Goal: Task Accomplishment & Management: Manage account settings

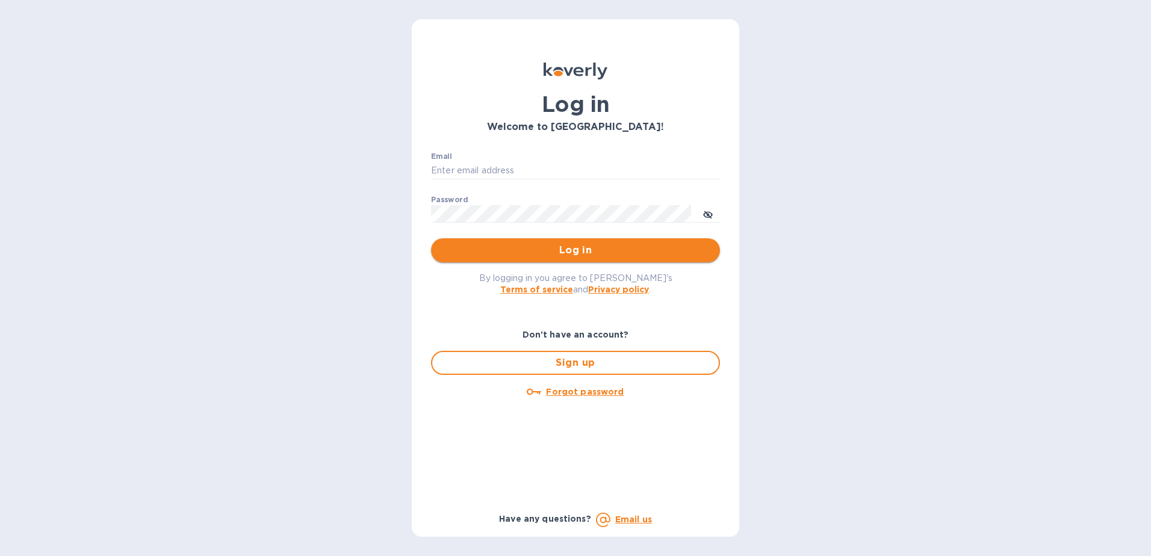
type input "[EMAIL_ADDRESS][PERSON_NAME][DOMAIN_NAME]"
click at [576, 257] on span "Log in" at bounding box center [576, 250] width 270 height 14
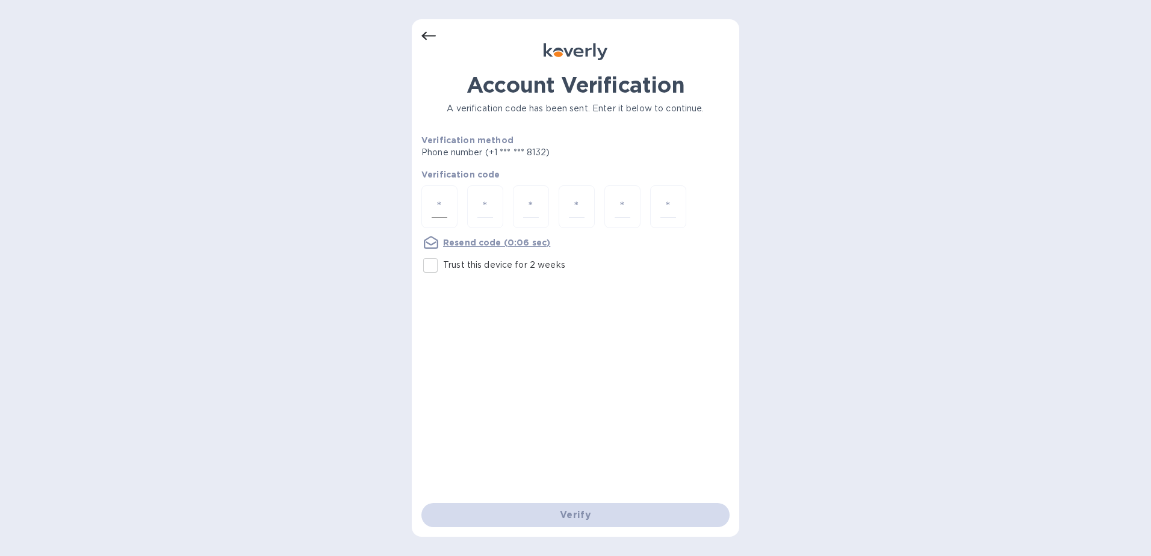
click at [440, 204] on input "number" at bounding box center [440, 207] width 16 height 22
type input "9"
type input "2"
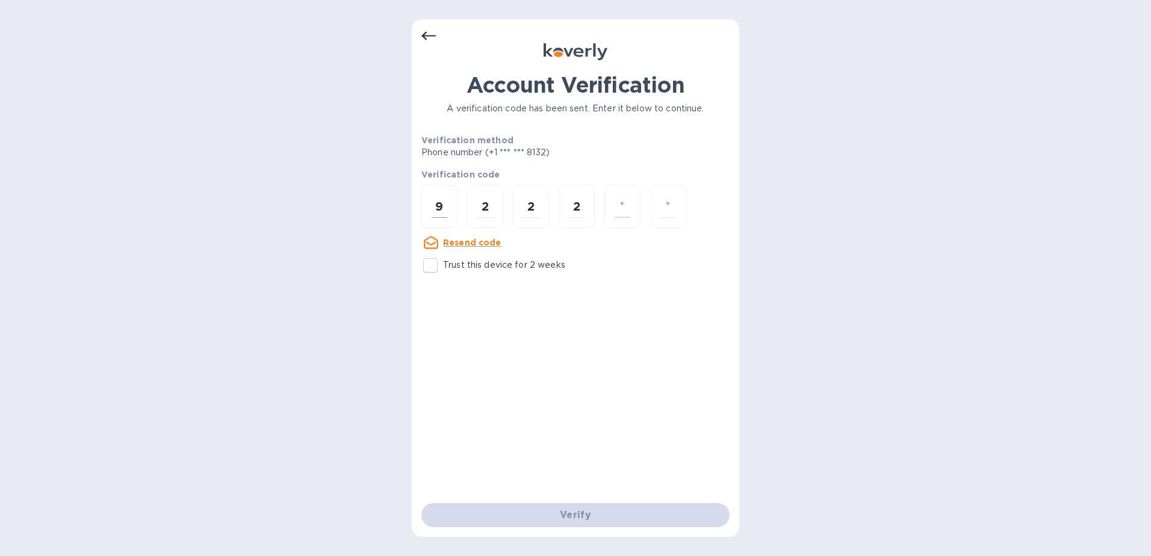
type input "4"
type input "1"
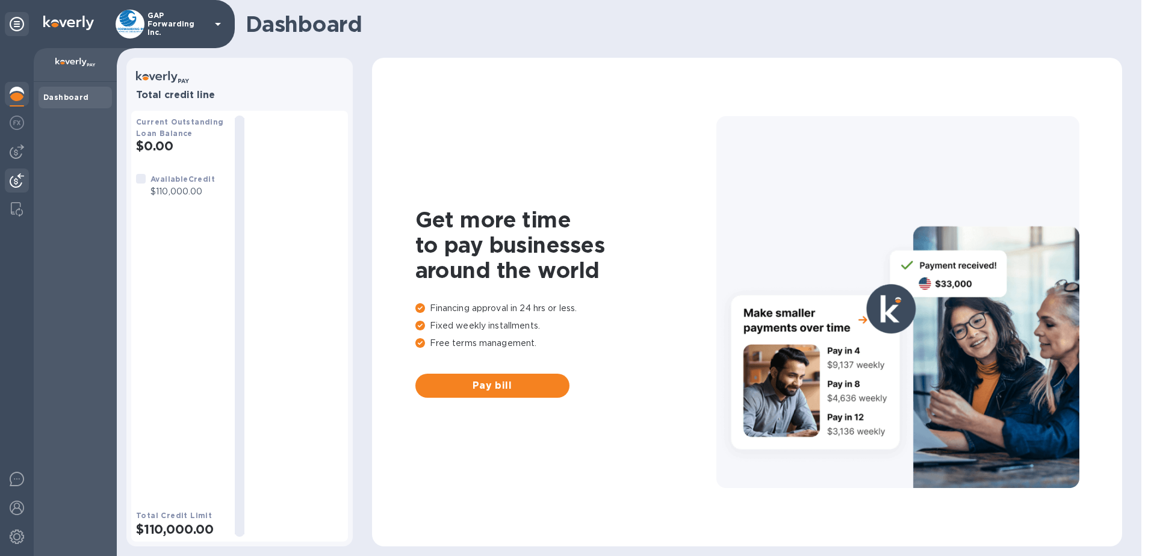
click at [10, 179] on img at bounding box center [17, 180] width 14 height 14
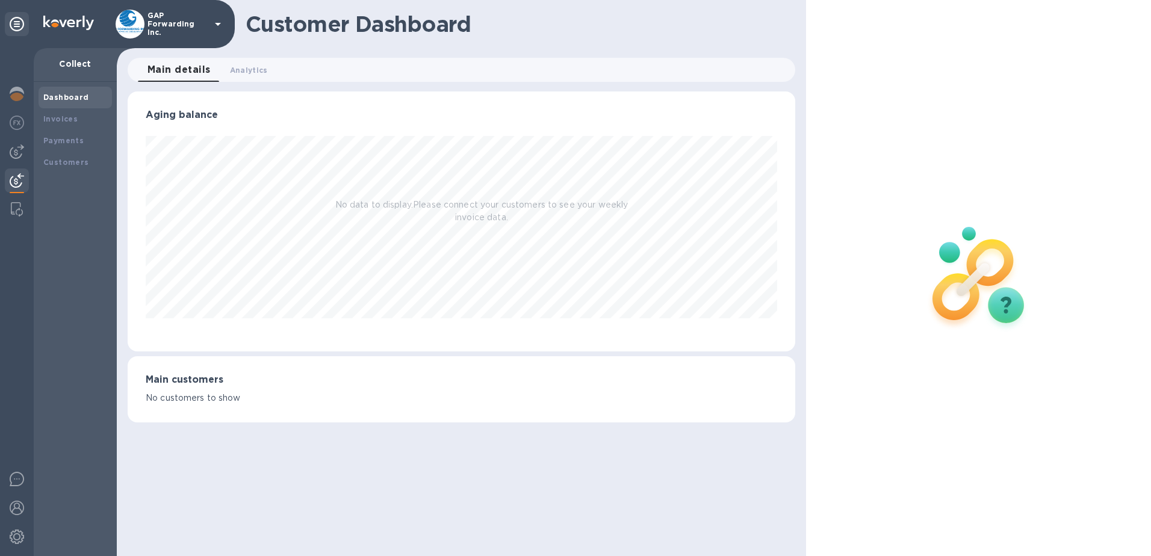
scroll to position [260, 668]
click at [59, 136] on b "Payments" at bounding box center [63, 140] width 40 height 9
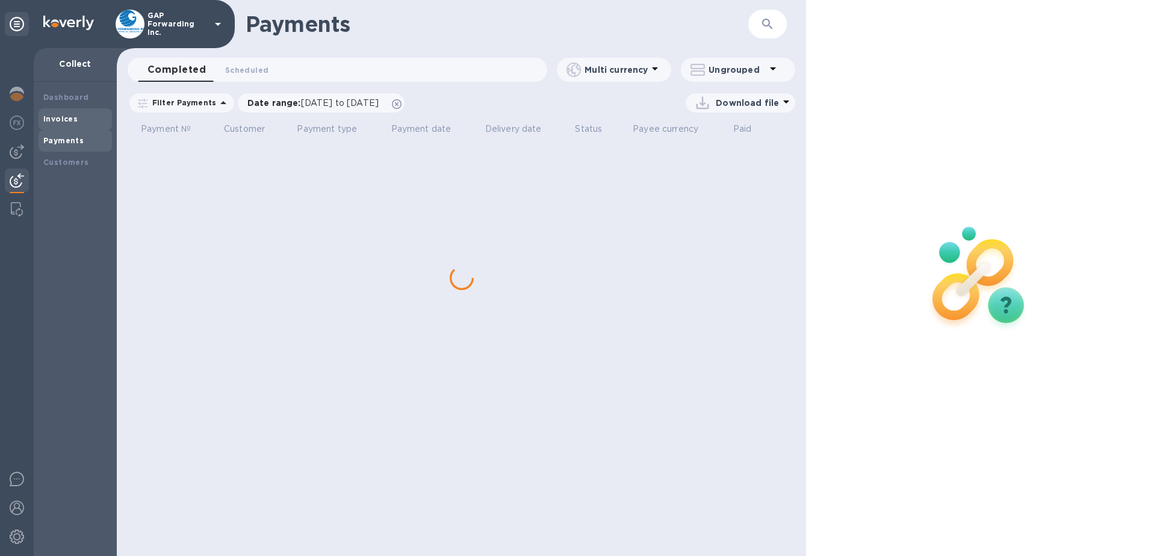
click at [67, 124] on div "Invoices" at bounding box center [75, 119] width 64 height 12
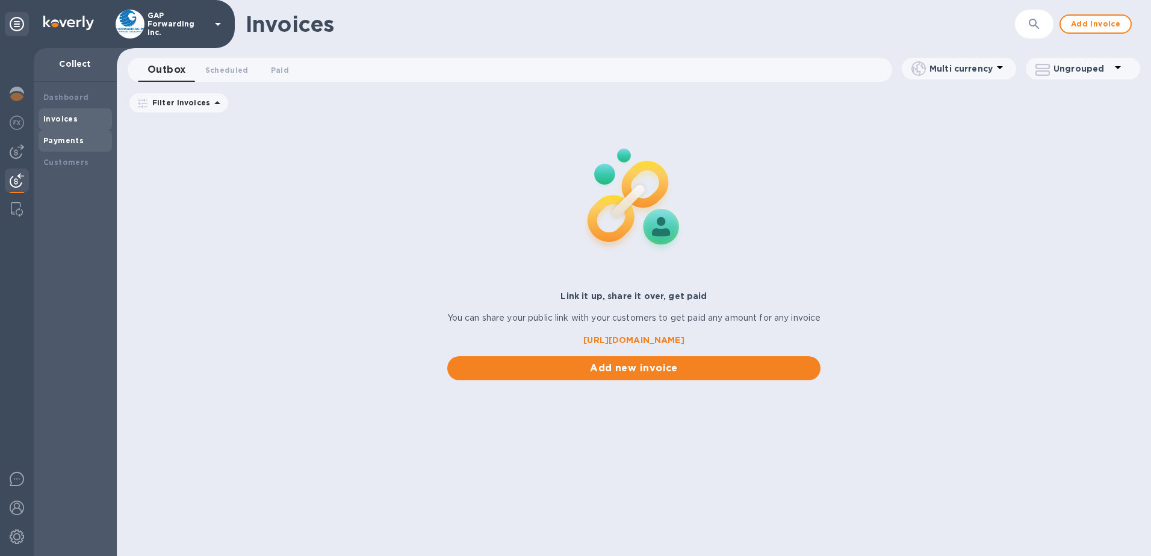
click at [67, 138] on b "Payments" at bounding box center [63, 140] width 40 height 9
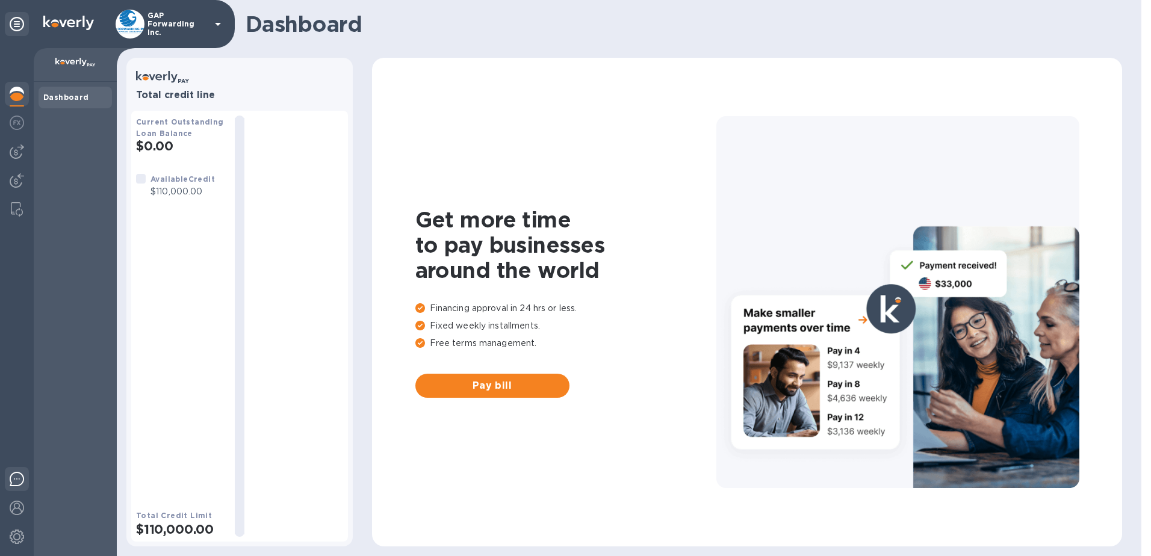
click at [19, 476] on img at bounding box center [17, 479] width 14 height 14
click at [19, 508] on img at bounding box center [17, 508] width 14 height 14
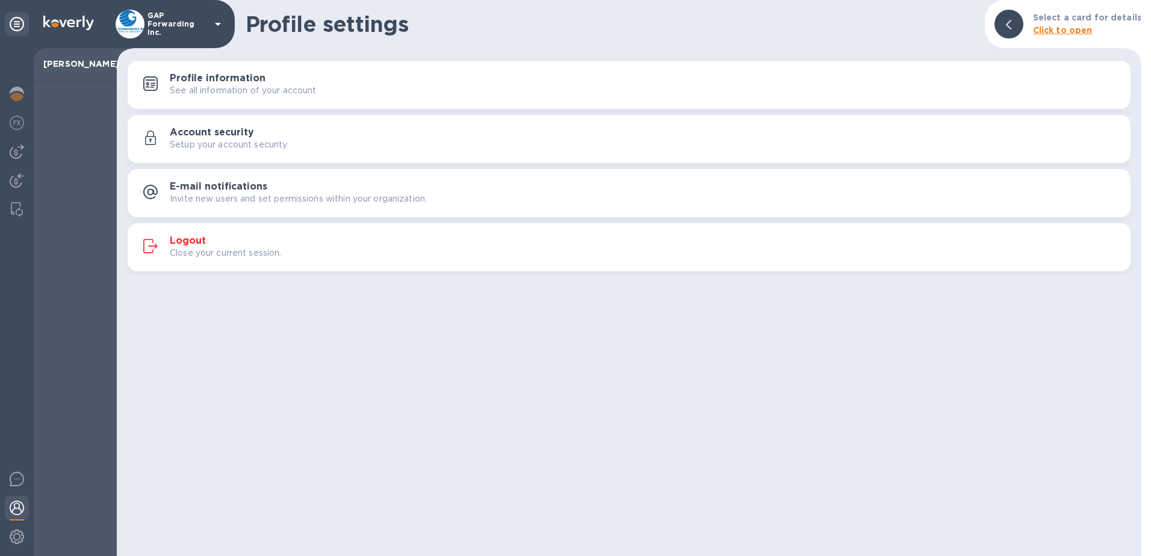
click at [707, 544] on div "Profile settings Select a card for details Click to open Profile information Se…" at bounding box center [629, 278] width 1025 height 556
click at [19, 534] on img at bounding box center [17, 537] width 14 height 14
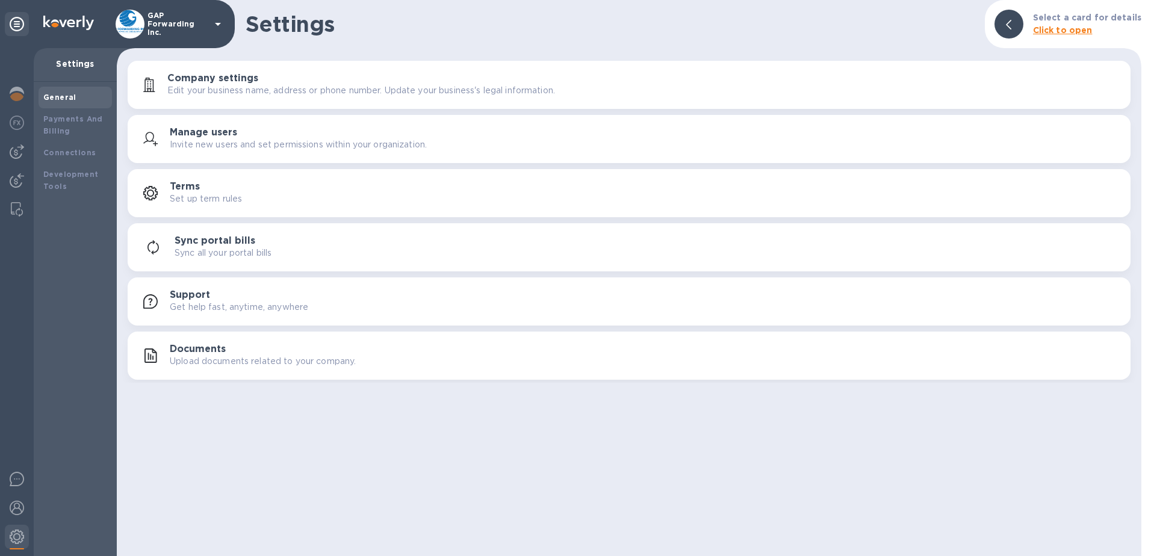
click at [254, 138] on p "Invite new users and set permissions within your organization." at bounding box center [298, 144] width 257 height 13
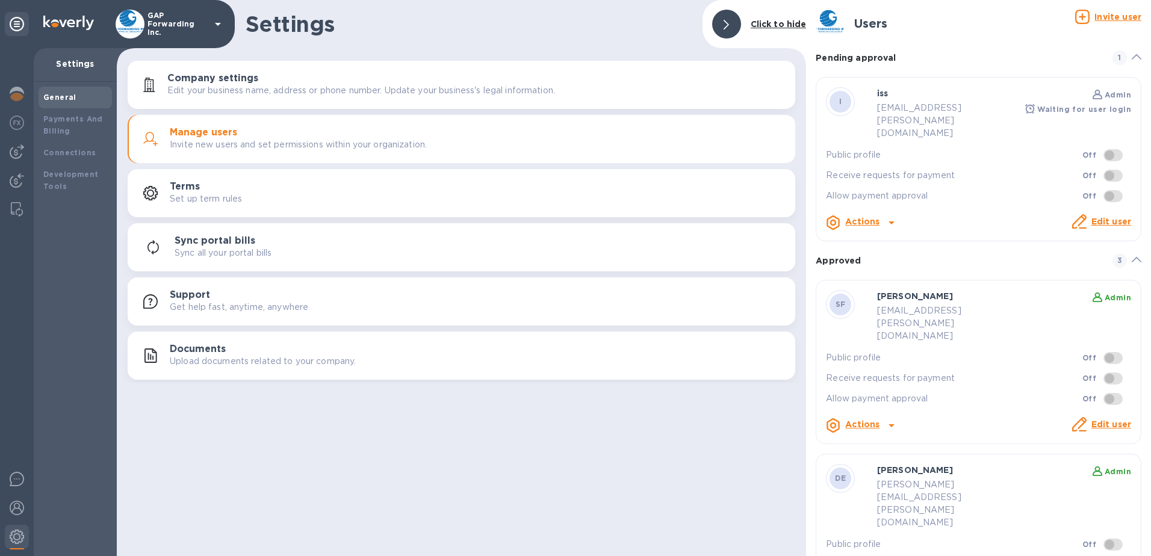
click at [882, 213] on div at bounding box center [891, 222] width 19 height 19
click at [882, 246] on b "Send invite" at bounding box center [882, 246] width 50 height 10
click at [1021, 45] on div "Pending approval 1" at bounding box center [979, 58] width 326 height 39
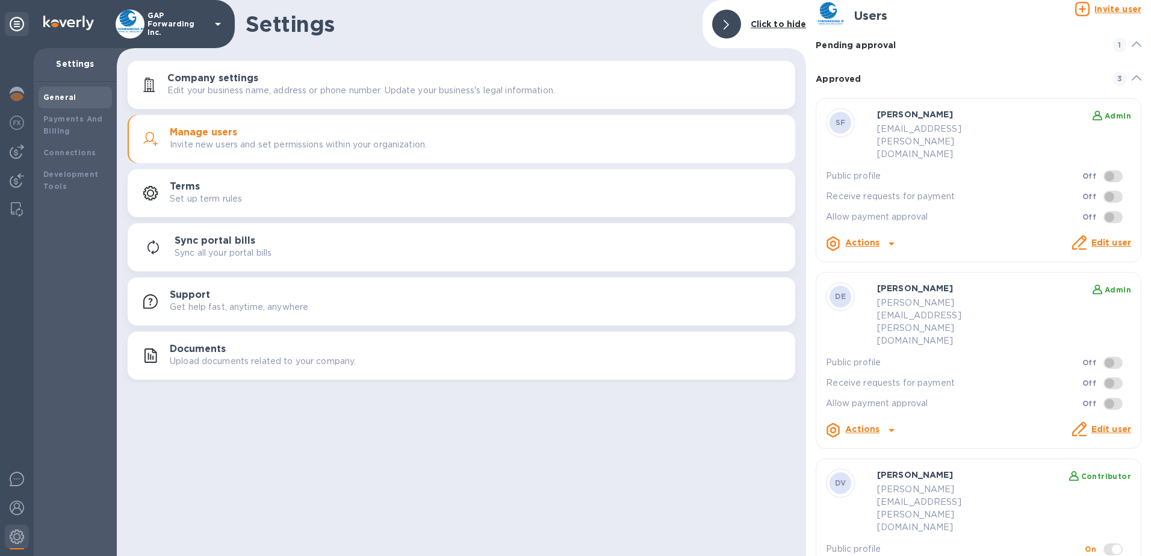
scroll to position [10, 0]
click at [1132, 44] on icon at bounding box center [1137, 41] width 10 height 5
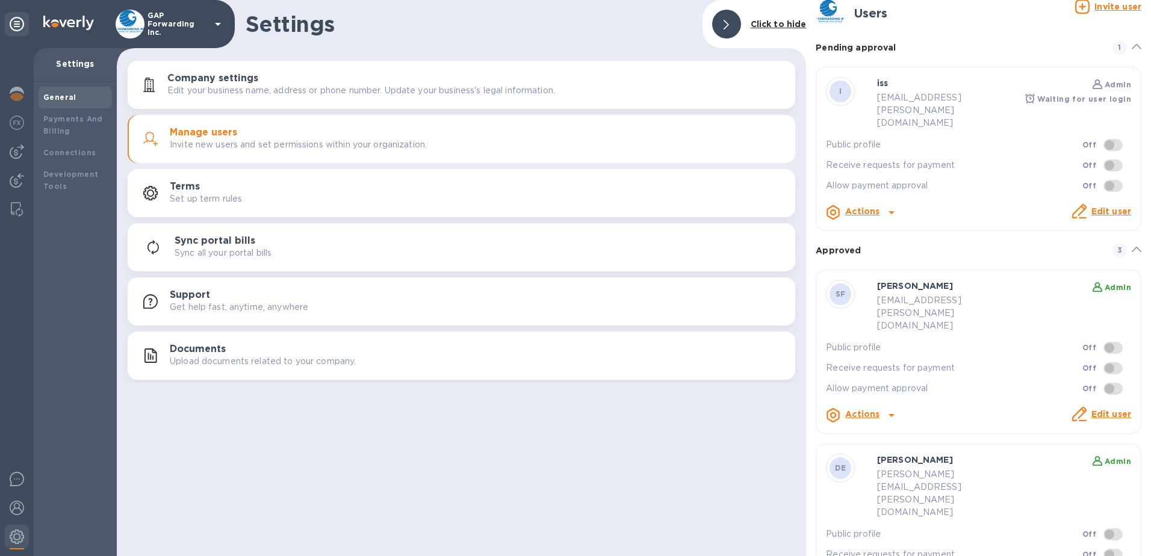
click at [1110, 207] on link "Edit user" at bounding box center [1112, 212] width 40 height 10
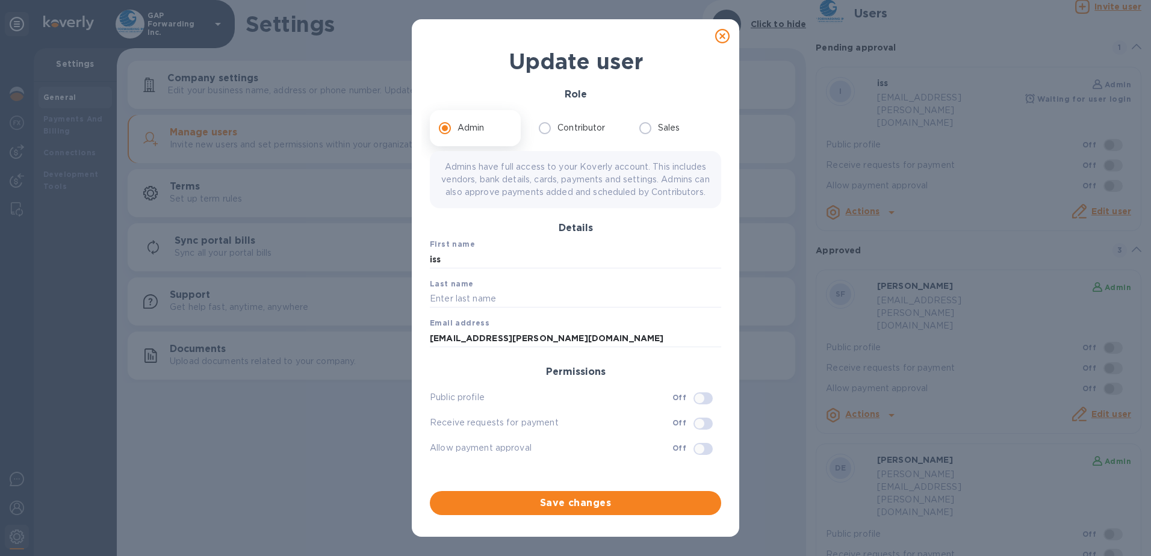
click at [721, 36] on icon at bounding box center [722, 36] width 14 height 14
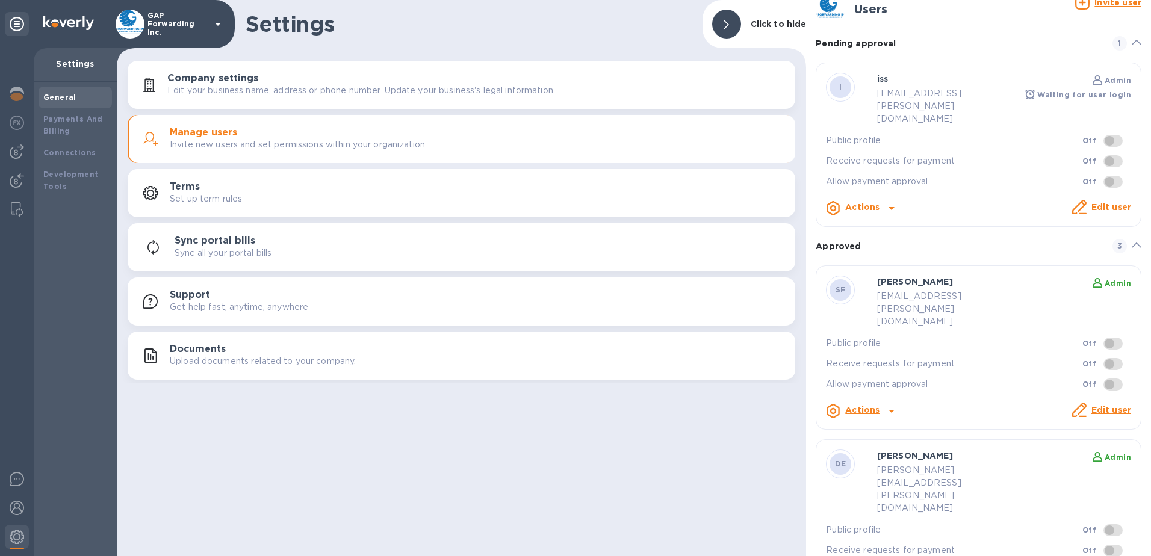
scroll to position [0, 0]
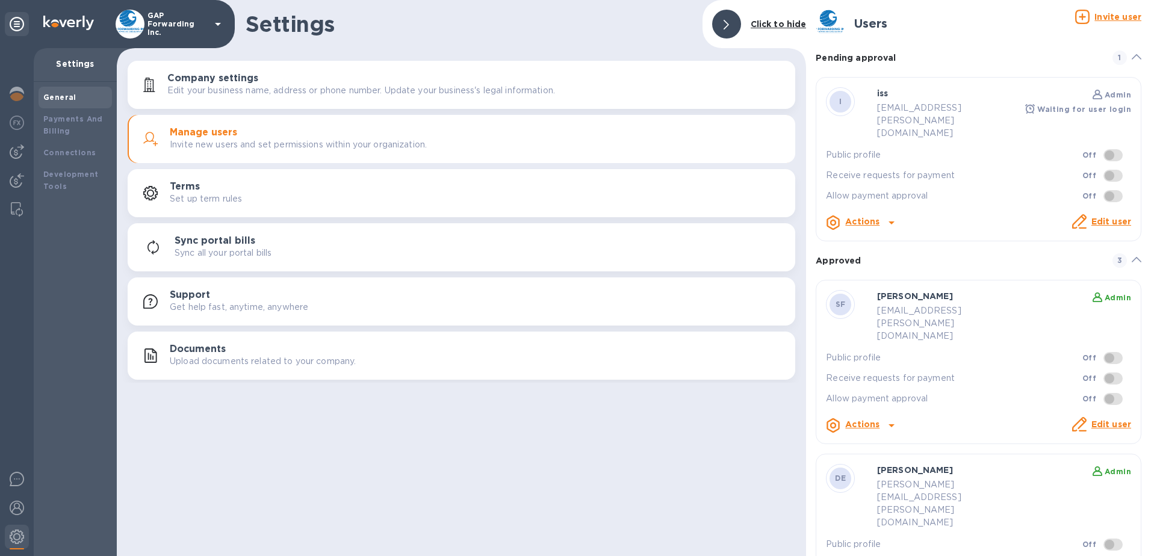
click at [235, 403] on div "Settings Click to hide Company settings Edit your business name, address or pho…" at bounding box center [461, 278] width 689 height 556
click at [858, 217] on b "Actions" at bounding box center [862, 222] width 34 height 10
click at [880, 246] on b "Send invite" at bounding box center [882, 246] width 50 height 10
